Goal: Transaction & Acquisition: Purchase product/service

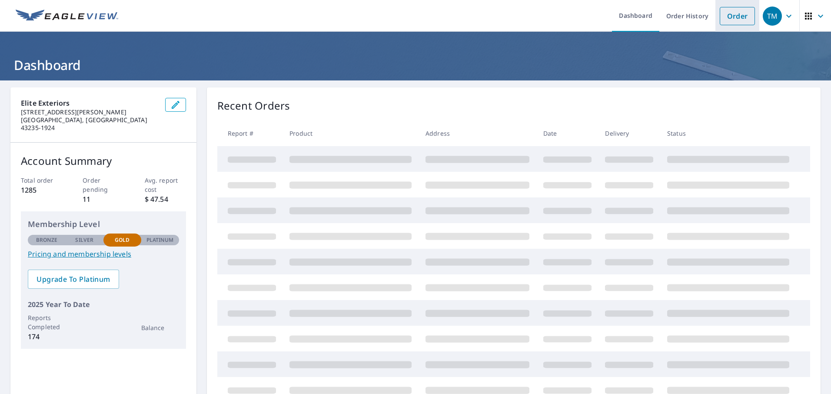
click at [726, 22] on link "Order" at bounding box center [737, 16] width 35 height 18
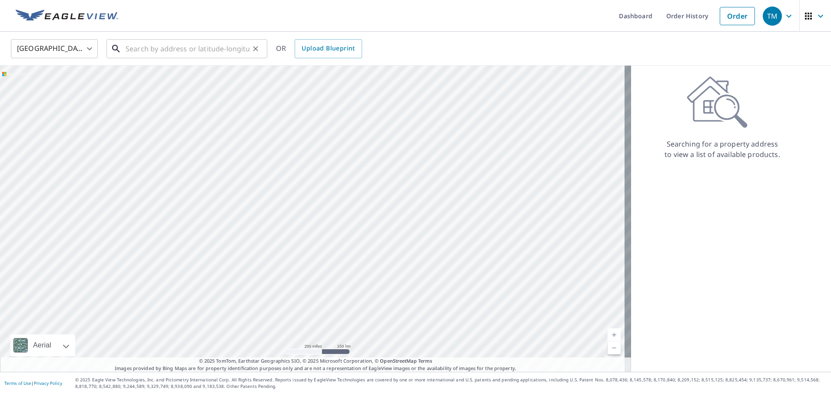
click at [182, 49] on input "text" at bounding box center [188, 48] width 124 height 24
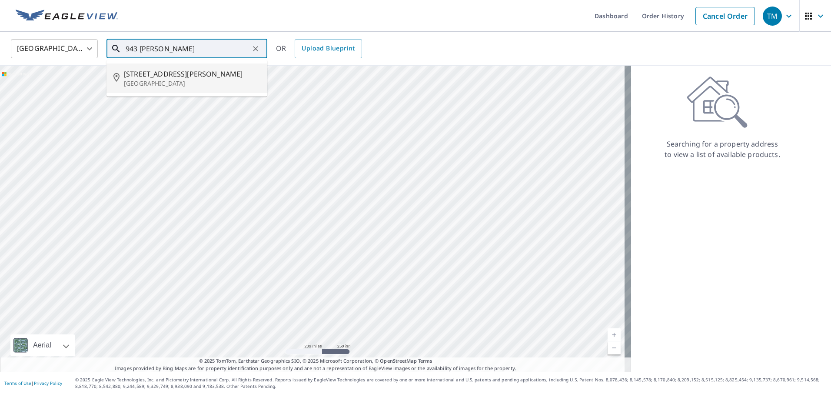
click at [158, 77] on span "[STREET_ADDRESS][PERSON_NAME]" at bounding box center [192, 74] width 136 height 10
type input "[STREET_ADDRESS][PERSON_NAME]"
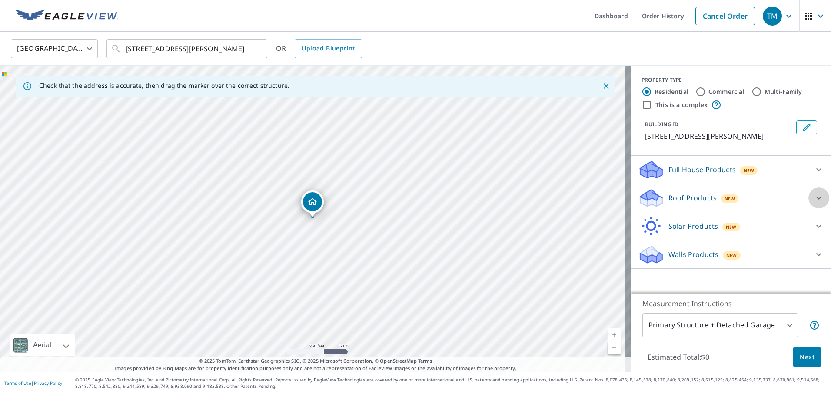
click at [813, 195] on icon at bounding box center [818, 197] width 10 height 10
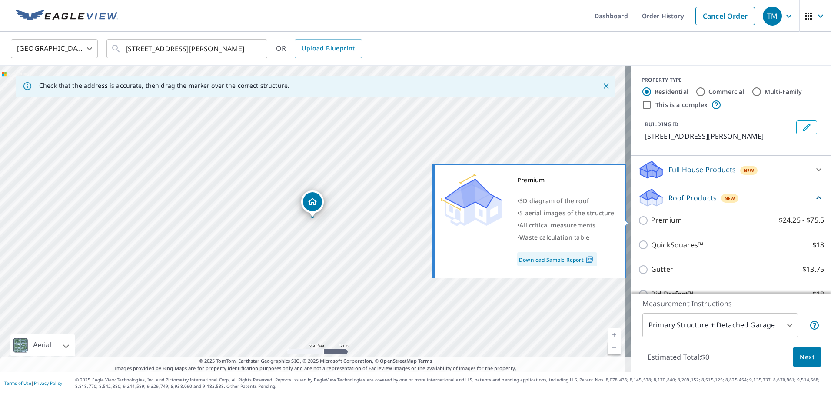
click at [639, 219] on input "Premium $24.25 - $75.5" at bounding box center [644, 220] width 13 height 10
checkbox input "true"
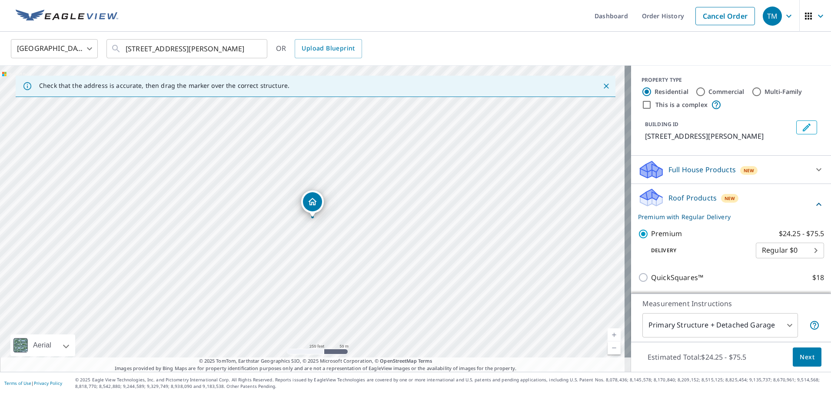
click at [799, 354] on span "Next" at bounding box center [806, 357] width 15 height 11
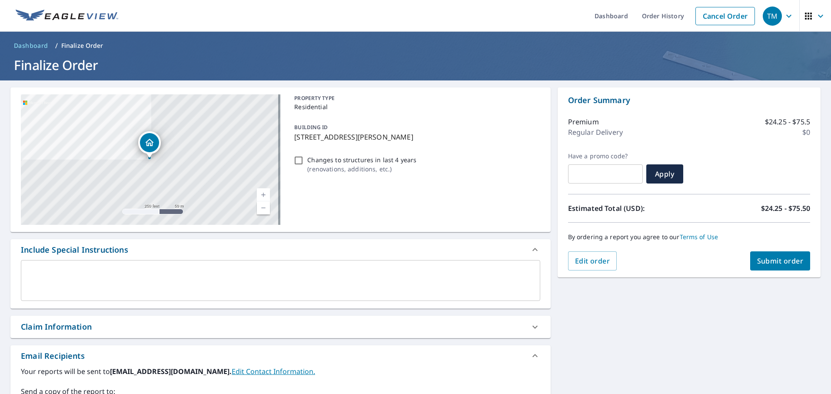
click at [775, 261] on span "Submit order" at bounding box center [780, 261] width 46 height 10
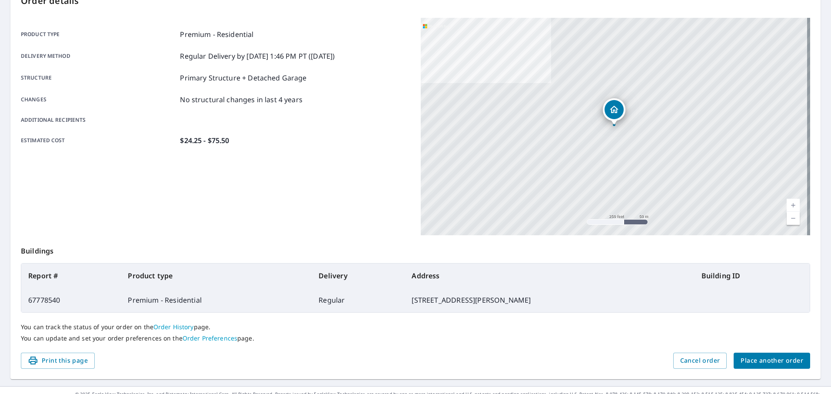
scroll to position [118, 0]
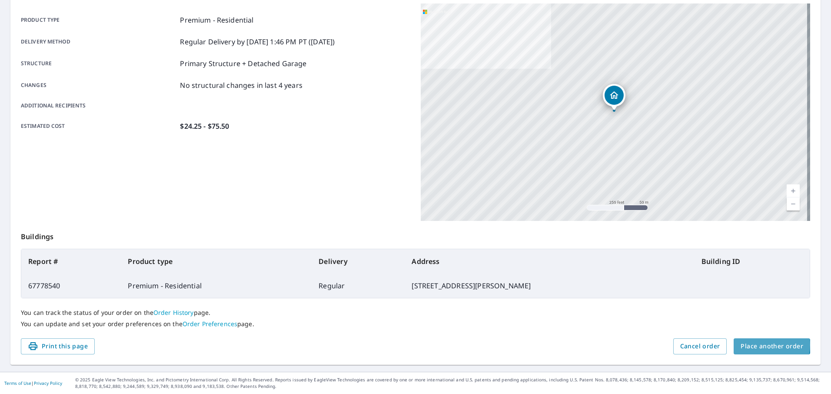
click at [762, 345] on span "Place another order" at bounding box center [771, 346] width 63 height 11
